Goal: Task Accomplishment & Management: Complete application form

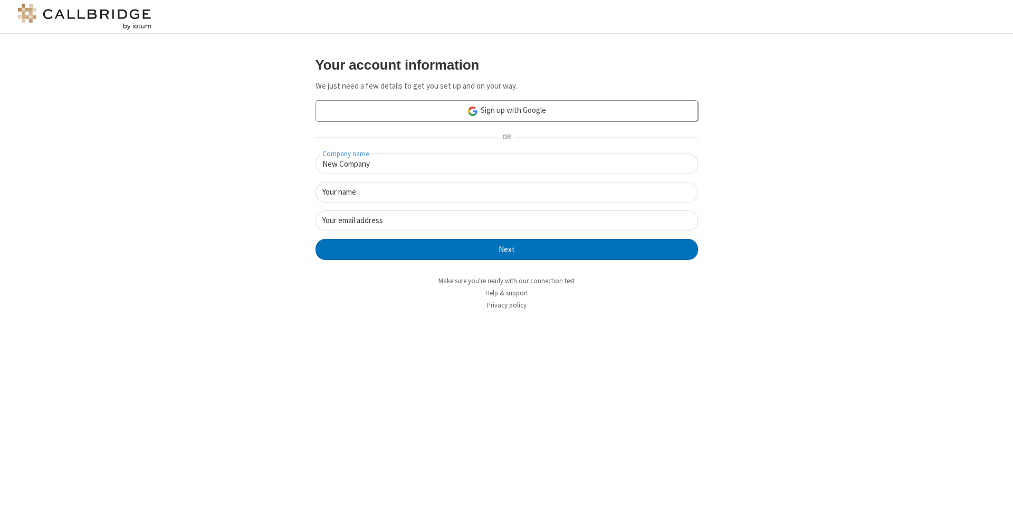
type input "New Company"
type input "New User"
type input "newUser@newUser.freesmackdown.b"
click at [507, 249] on button "Next" at bounding box center [507, 249] width 383 height 21
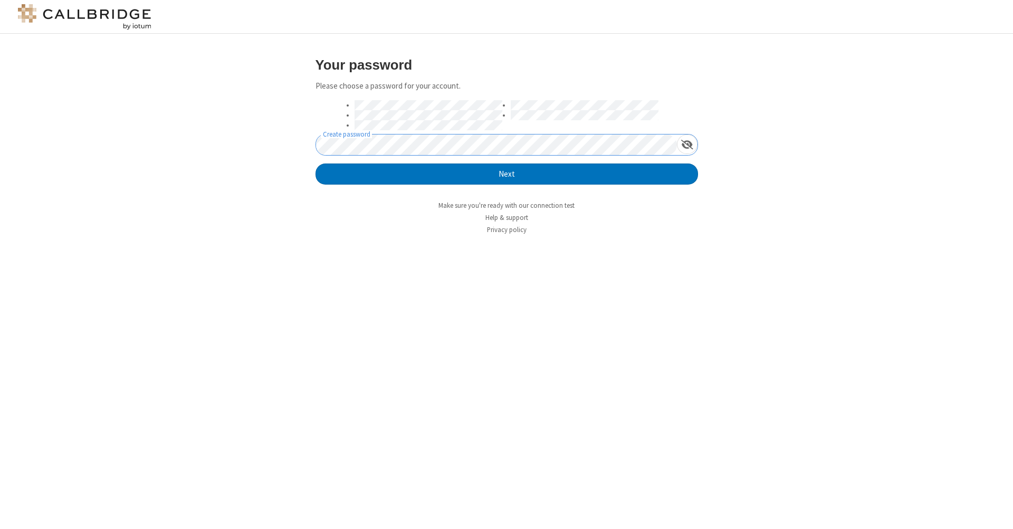
click at [507, 174] on button "Next" at bounding box center [507, 174] width 383 height 21
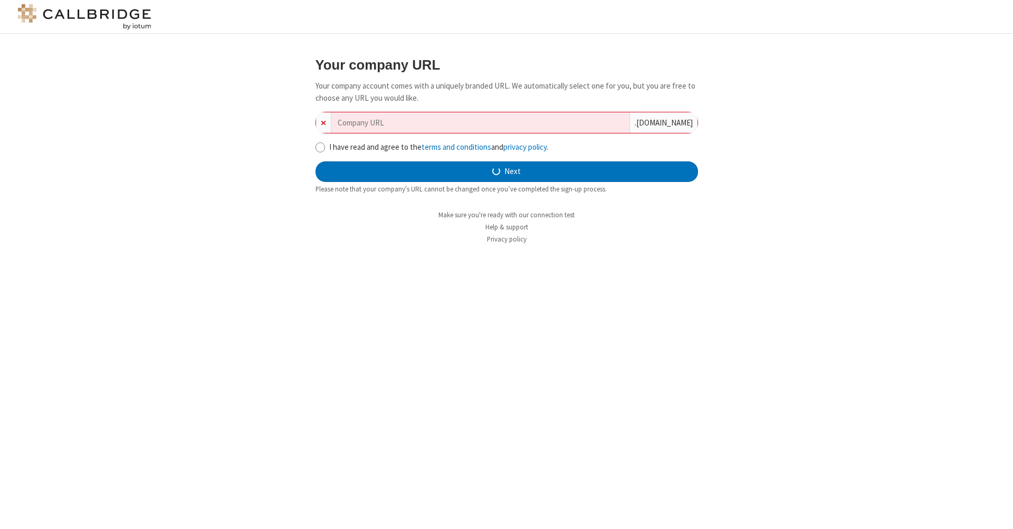
type input "new-company-knowledge-user-86185"
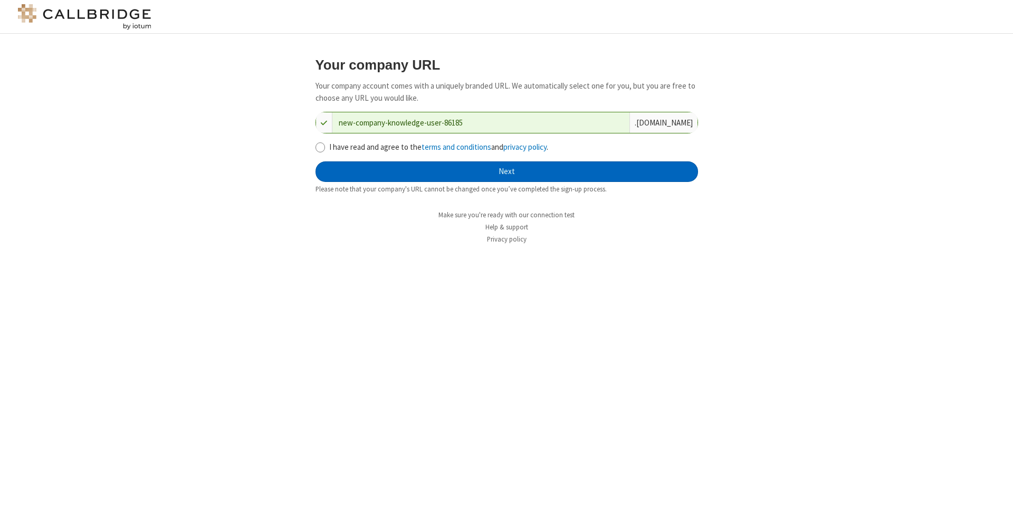
click at [507, 170] on button "Next" at bounding box center [507, 171] width 383 height 21
